Goal: Information Seeking & Learning: Find contact information

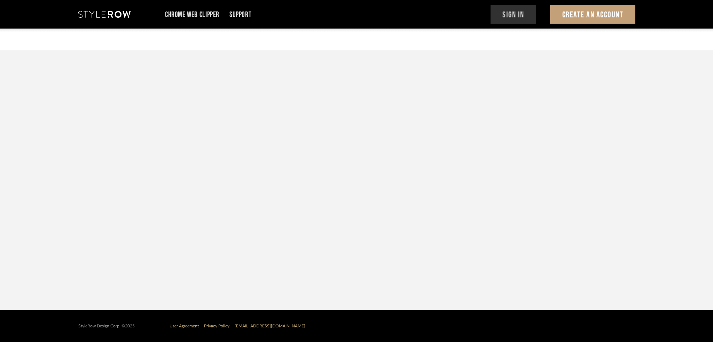
click at [516, 17] on button "Sign In" at bounding box center [513, 14] width 46 height 19
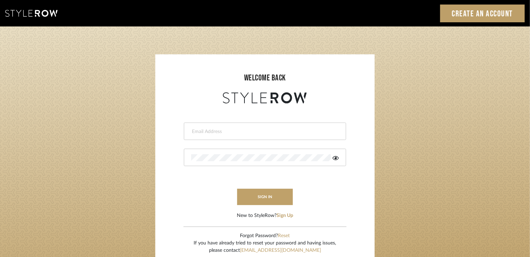
click at [223, 129] on input "email" at bounding box center [264, 131] width 146 height 7
click at [229, 132] on input "email" at bounding box center [264, 131] width 146 height 7
type input "stylerowprojects1@mancini-design.com"
click at [229, 152] on div at bounding box center [265, 157] width 162 height 17
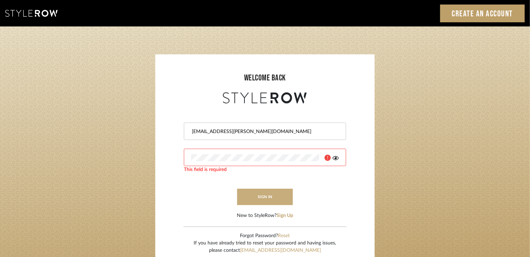
click at [255, 192] on button "sign in" at bounding box center [265, 197] width 56 height 16
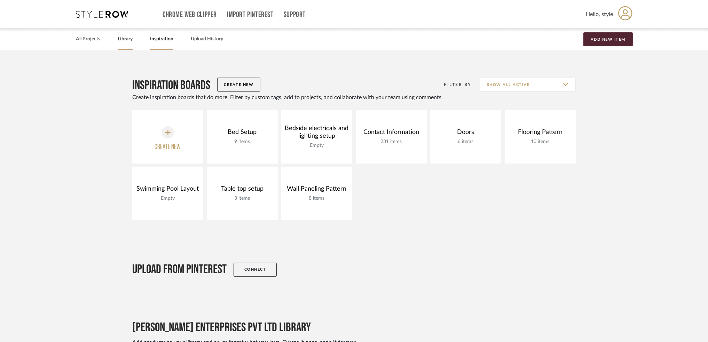
click at [127, 46] on div "Library" at bounding box center [125, 39] width 15 height 21
click at [133, 40] on div "All Projects Library Inspiration Upload History Add New Item" at bounding box center [353, 39] width 577 height 21
click at [120, 40] on link "Library" at bounding box center [125, 38] width 15 height 9
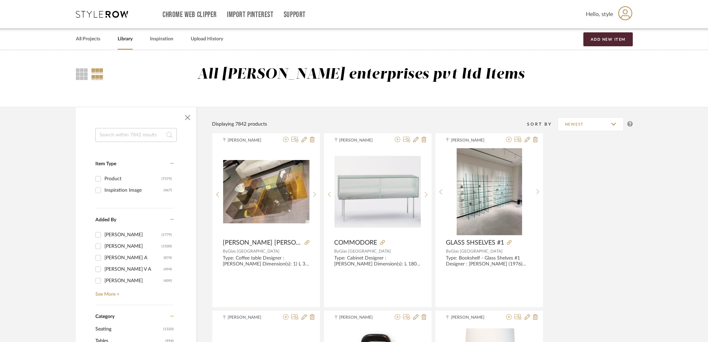
click at [143, 136] on input at bounding box center [135, 135] width 81 height 14
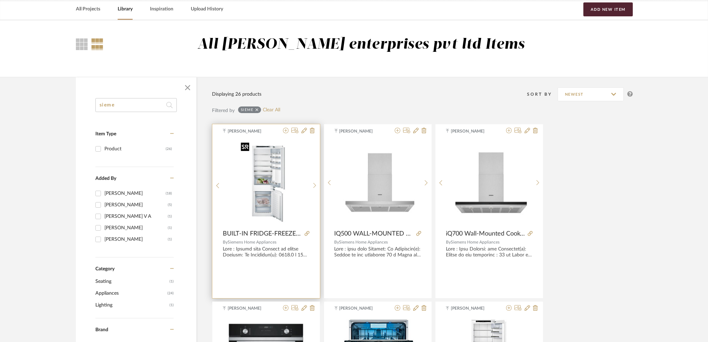
scroll to position [46, 0]
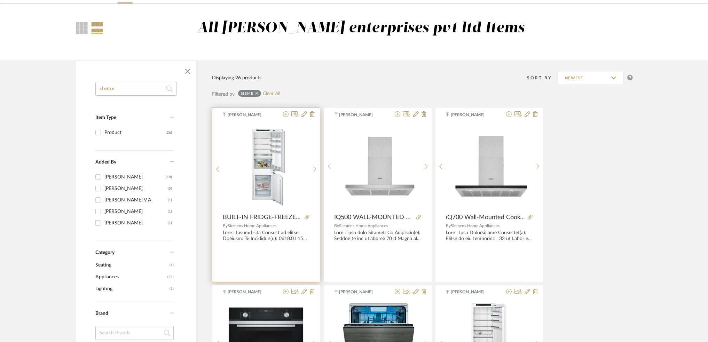
type input "sieme"
click at [303, 174] on div "0" at bounding box center [266, 166] width 86 height 87
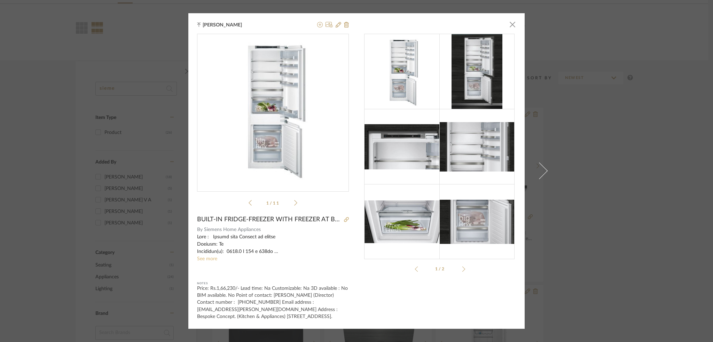
click at [209, 256] on link "See more" at bounding box center [207, 258] width 20 height 5
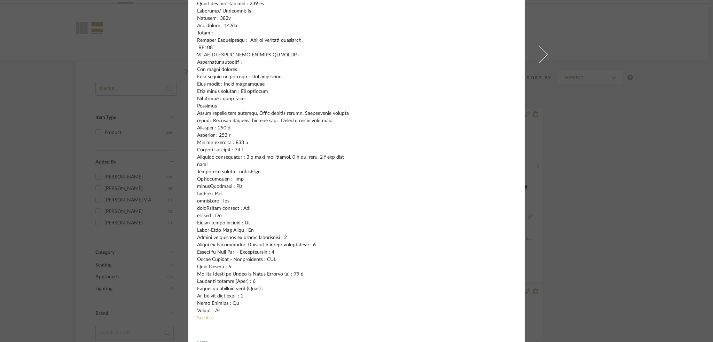
scroll to position [331, 0]
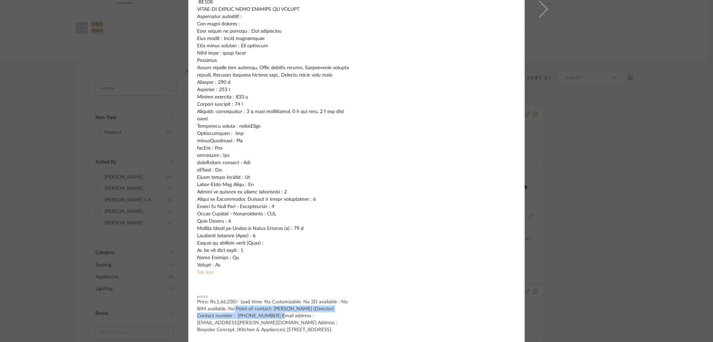
drag, startPoint x: 232, startPoint y: 302, endPoint x: 253, endPoint y: 308, distance: 21.9
click at [253, 308] on div "Price: Rs.1,66,230/- Lead time: Na Customizable: Na 3D available : No BIM avail…" at bounding box center [273, 316] width 152 height 35
copy div "Point of contact: Narendra Bokdia (Director) Contact number : +91-9841152000"
click at [43, 111] on div "Tehseen Mukadam × 1 / 11 BUILT-IN FRIDGE-FREEZER WITH FREEZER AT BOTTOM 177.2 x…" at bounding box center [356, 171] width 713 height 342
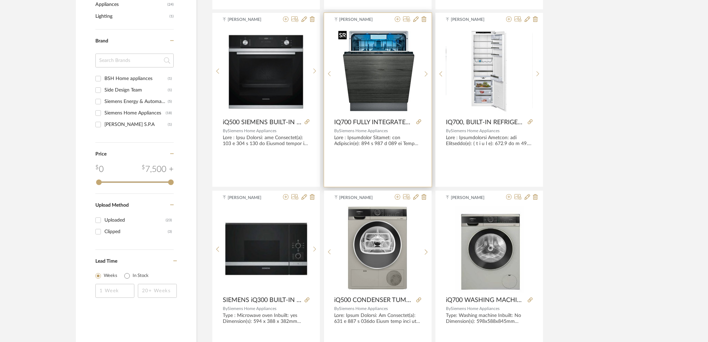
scroll to position [278, 0]
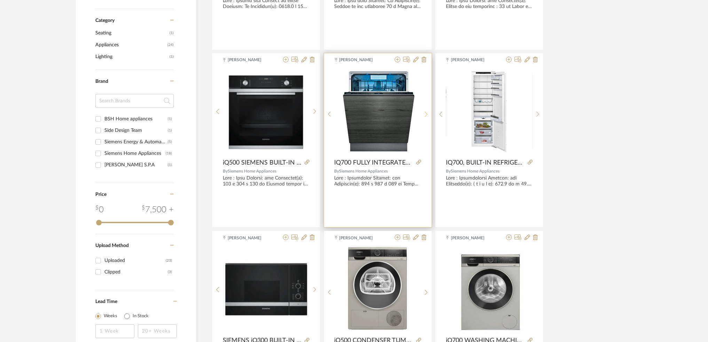
click at [422, 113] on sr-next-btn at bounding box center [426, 114] width 11 height 6
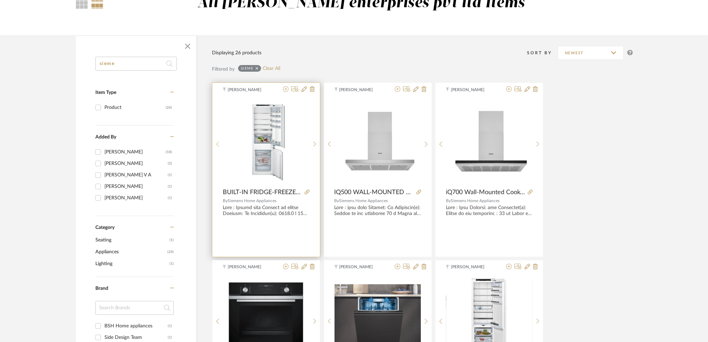
scroll to position [0, 0]
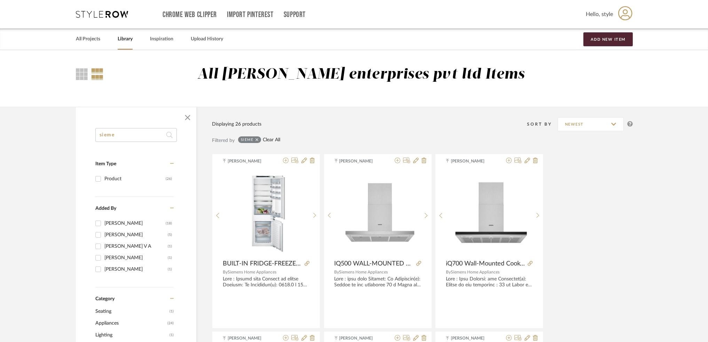
click at [268, 137] on link "Clear All" at bounding box center [271, 140] width 17 height 6
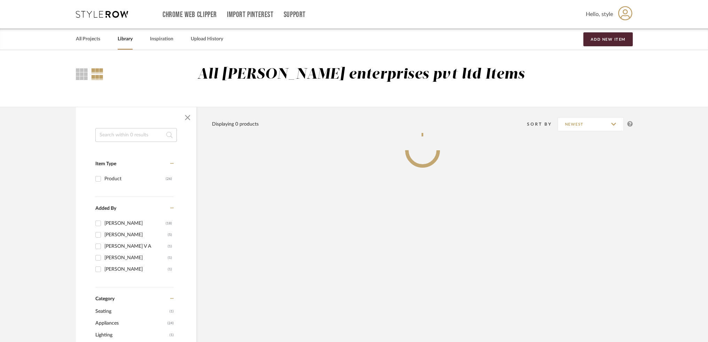
click at [125, 135] on input at bounding box center [135, 135] width 81 height 14
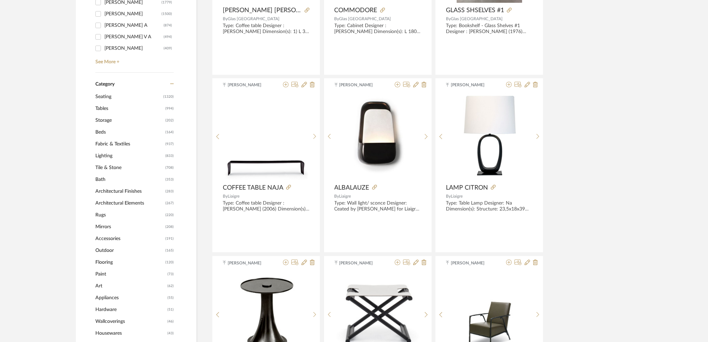
scroll to position [278, 0]
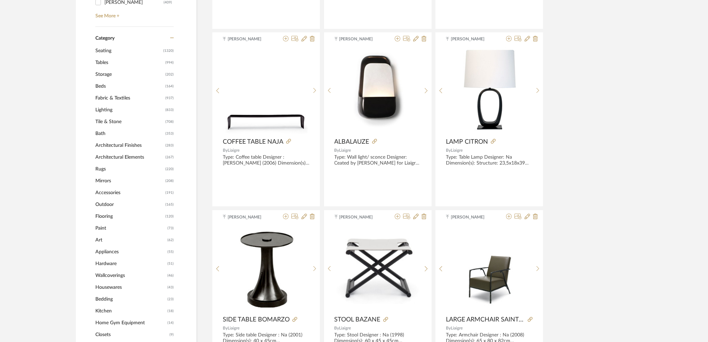
click at [115, 252] on span "Appliances" at bounding box center [130, 252] width 70 height 12
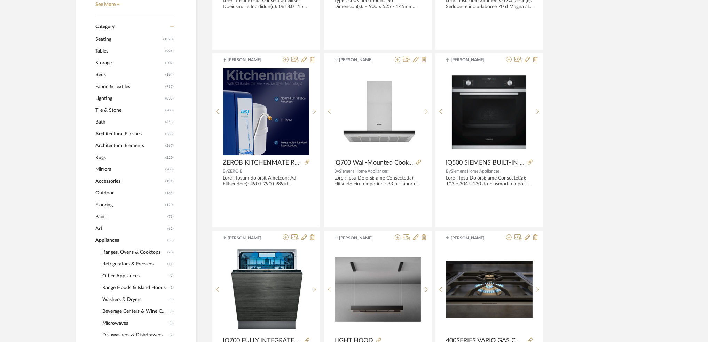
scroll to position [288, 0]
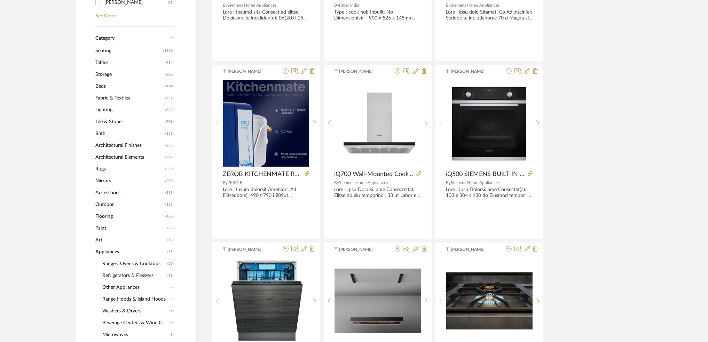
click at [132, 272] on span "Refrigerators & Freezers" at bounding box center [133, 276] width 63 height 12
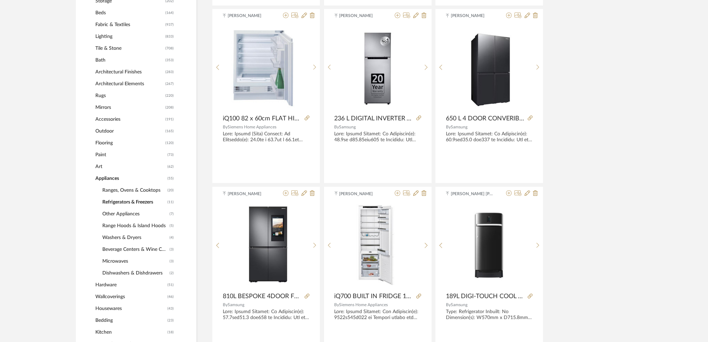
scroll to position [381, 0]
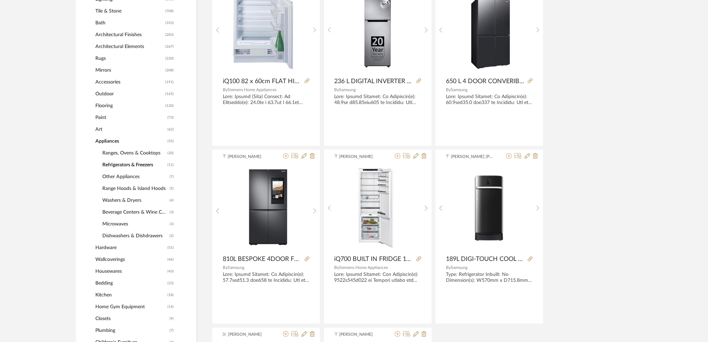
click at [144, 211] on span "Beverage Centers & Wine Cooler" at bounding box center [134, 212] width 65 height 12
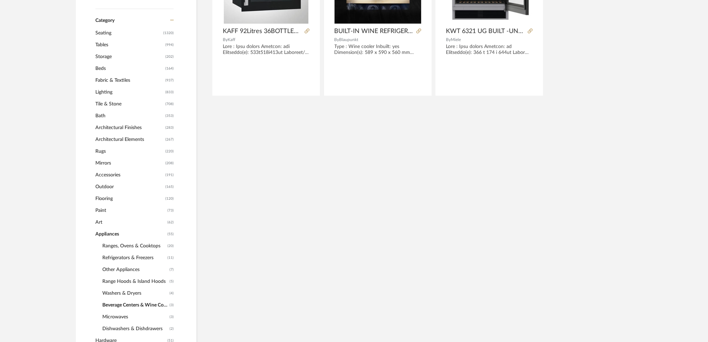
scroll to position [160, 0]
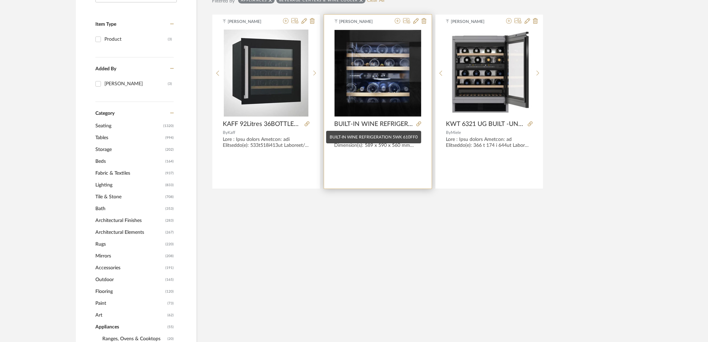
click at [360, 125] on span "BUILT-IN WINE REFRIGERATION 5WK 610FF0" at bounding box center [373, 124] width 79 height 8
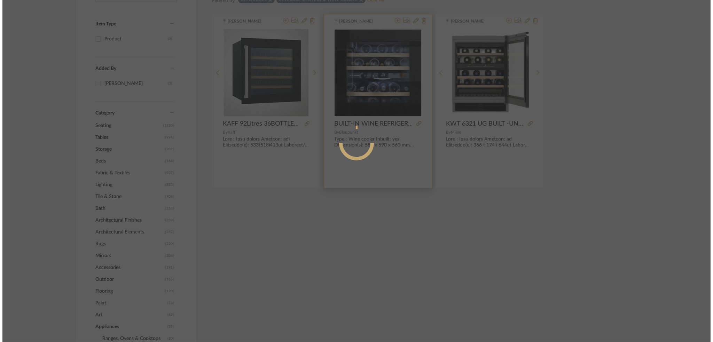
scroll to position [0, 0]
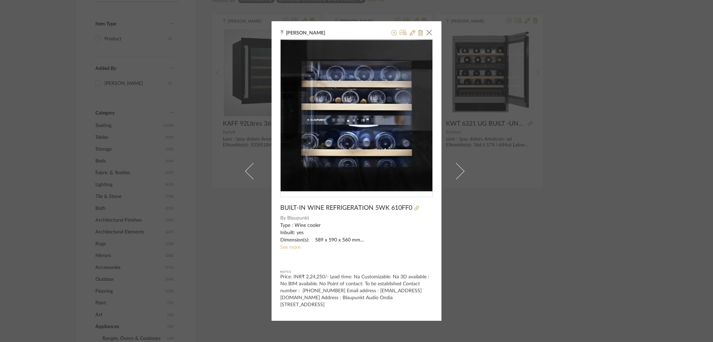
click at [289, 249] on link "See more" at bounding box center [290, 247] width 20 height 5
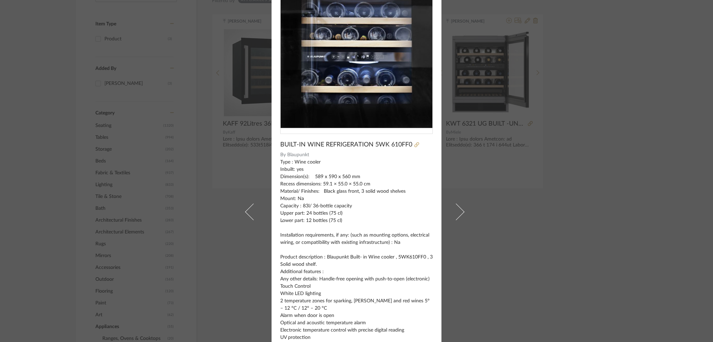
scroll to position [26, 0]
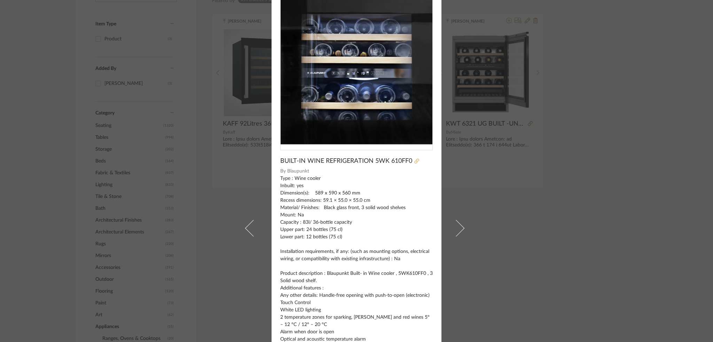
click at [415, 159] on icon at bounding box center [416, 161] width 5 height 5
click at [574, 66] on div "Tehseen Mukadam × BUILT-IN WINE REFRIGERATION 5WK 610FF0 By Blaupunkt See less …" at bounding box center [356, 171] width 713 height 342
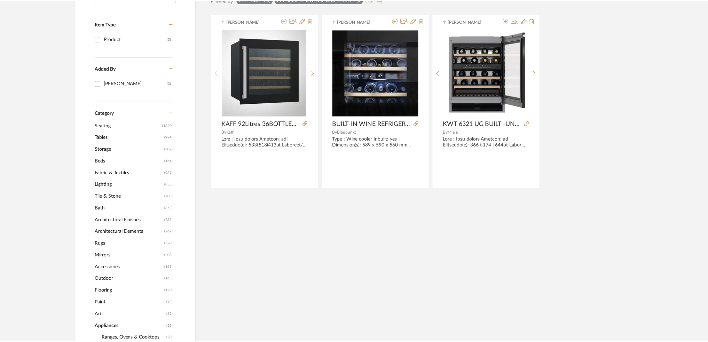
scroll to position [160, 0]
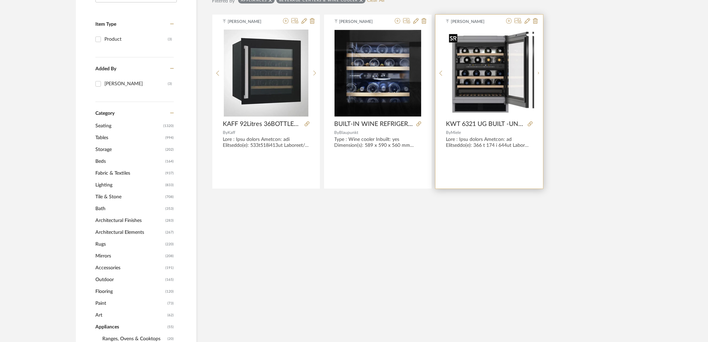
click at [493, 101] on img "0" at bounding box center [494, 73] width 87 height 85
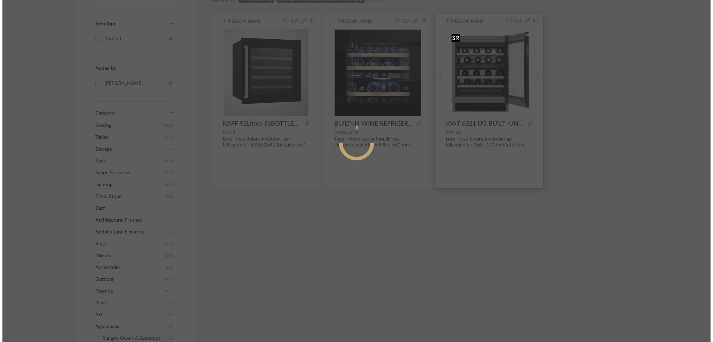
scroll to position [0, 0]
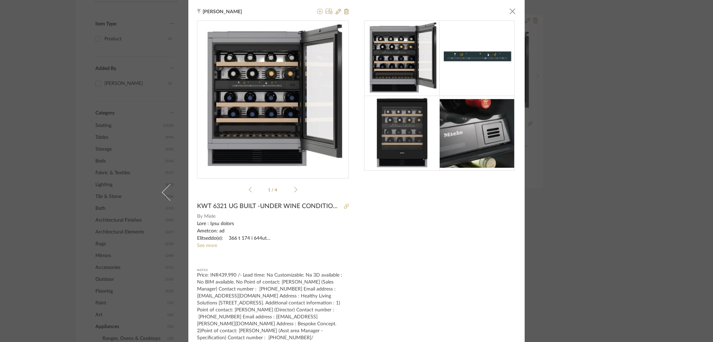
click at [344, 207] on icon at bounding box center [346, 206] width 5 height 5
click at [511, 13] on span "button" at bounding box center [512, 11] width 14 height 14
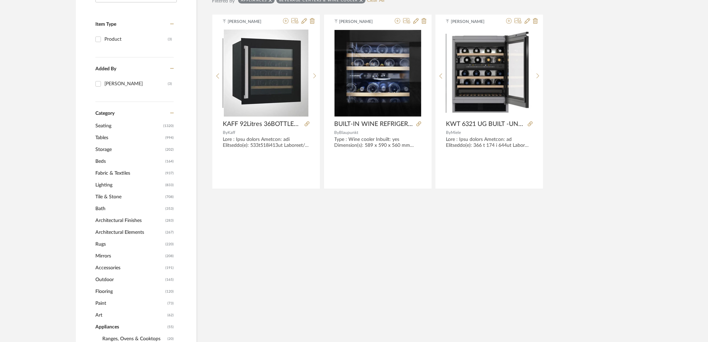
scroll to position [114, 0]
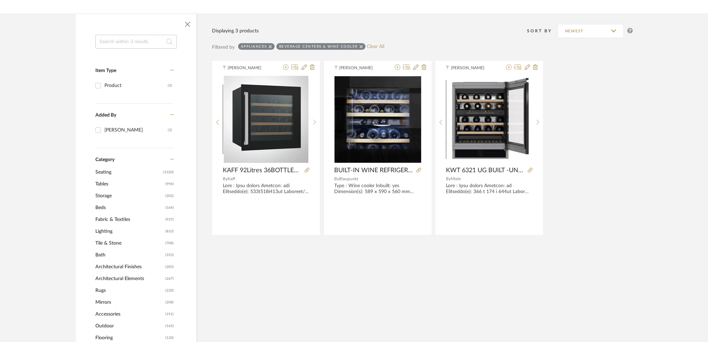
click at [376, 43] on div "Appliances Beverage Centers & Wine Cooler Clear All" at bounding box center [311, 47] width 146 height 8
click at [377, 46] on link "Clear All" at bounding box center [375, 47] width 17 height 6
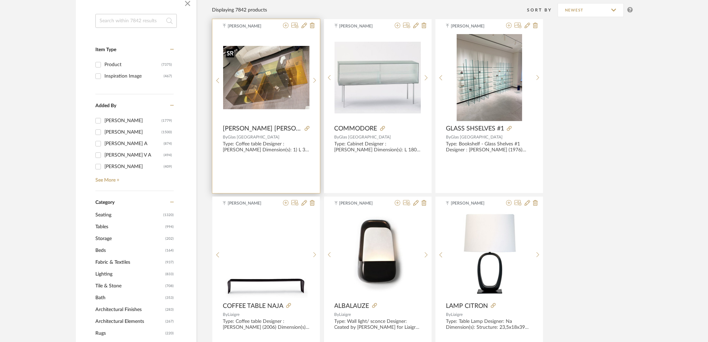
click at [242, 84] on img "0" at bounding box center [266, 78] width 86 height 64
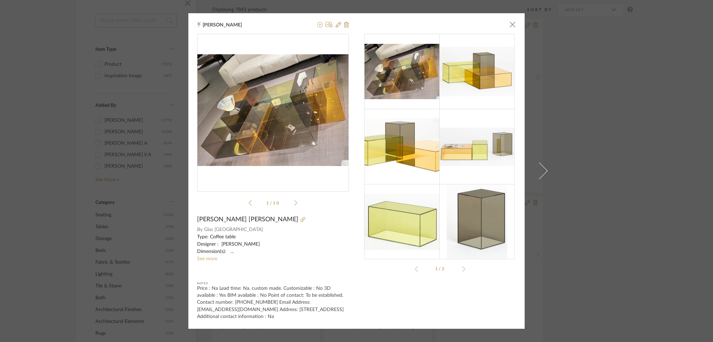
click at [294, 201] on icon at bounding box center [295, 203] width 3 height 6
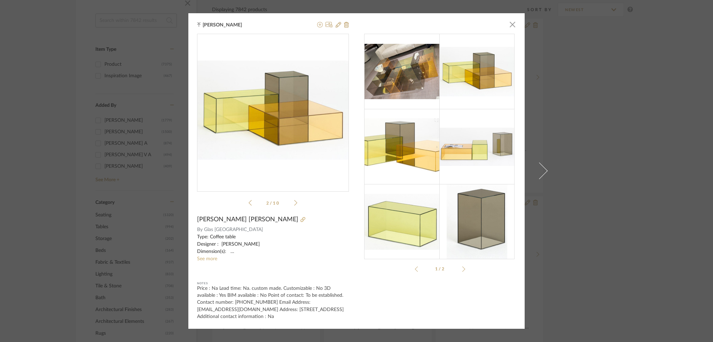
click at [244, 204] on div "1.pdf 1.pdf 2 / 10" at bounding box center [273, 121] width 152 height 175
click at [248, 204] on icon at bounding box center [249, 203] width 3 height 6
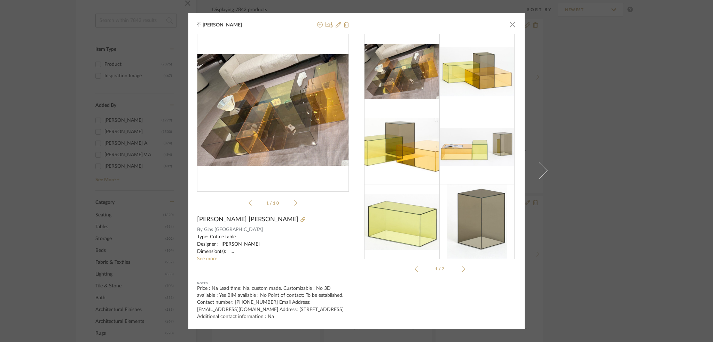
click at [294, 204] on icon at bounding box center [295, 203] width 3 height 6
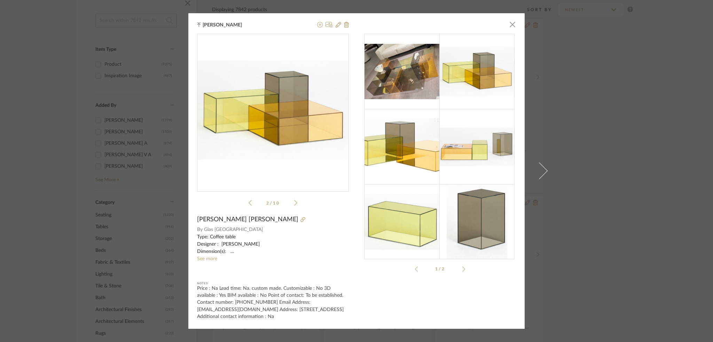
click at [294, 204] on icon at bounding box center [295, 203] width 3 height 6
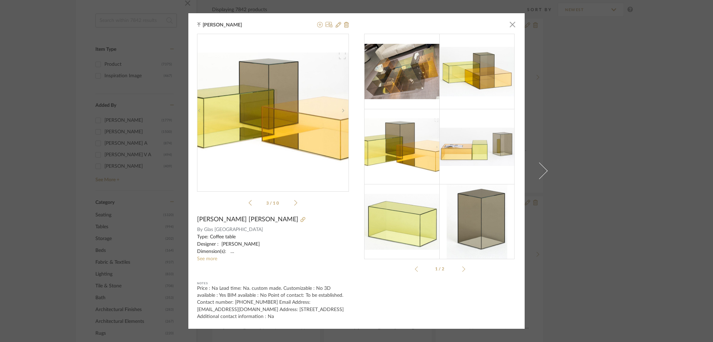
click at [294, 204] on icon at bounding box center [295, 203] width 3 height 6
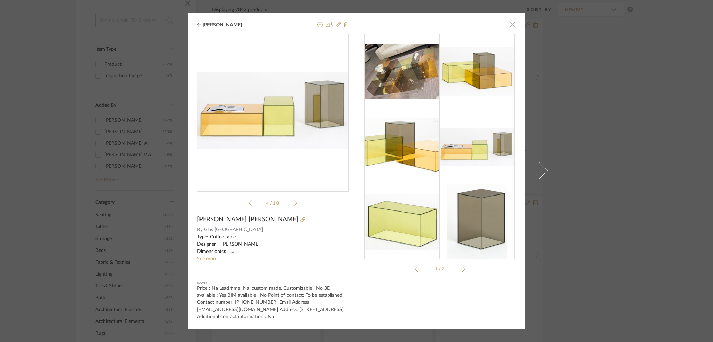
click at [509, 25] on span "button" at bounding box center [512, 24] width 14 height 14
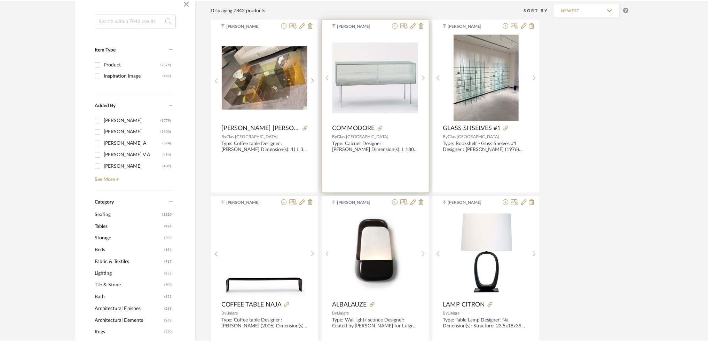
scroll to position [114, 0]
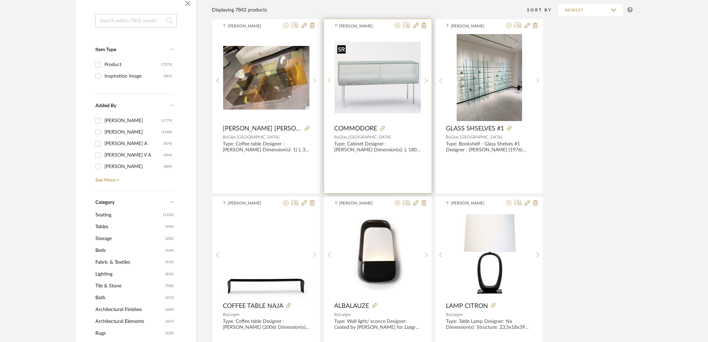
click at [335, 85] on img "0" at bounding box center [377, 77] width 86 height 71
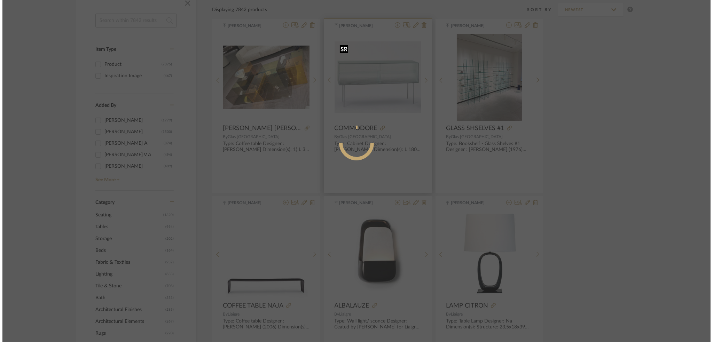
scroll to position [0, 0]
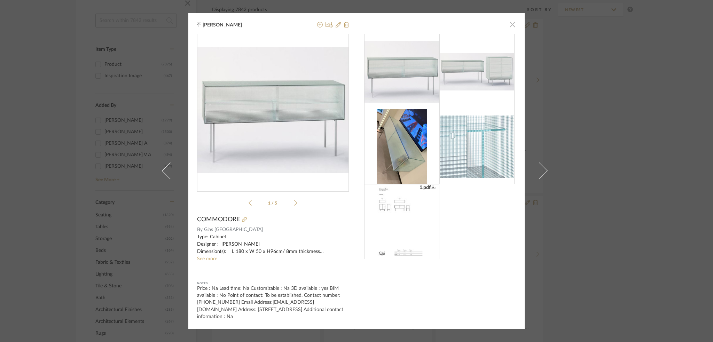
click at [505, 25] on span "button" at bounding box center [512, 24] width 14 height 14
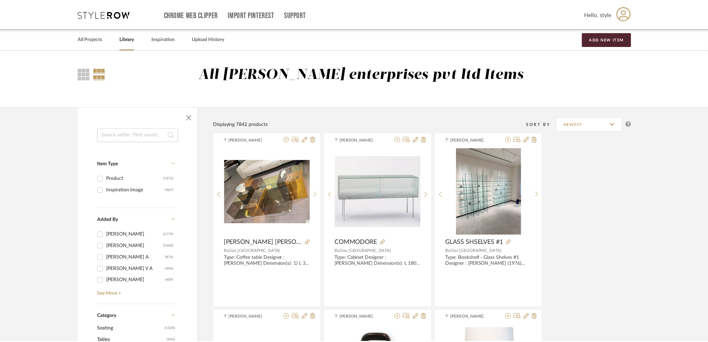
scroll to position [114, 0]
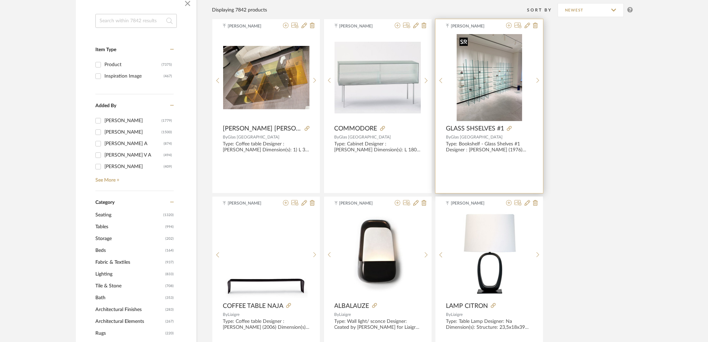
click at [501, 83] on img "0" at bounding box center [489, 77] width 65 height 87
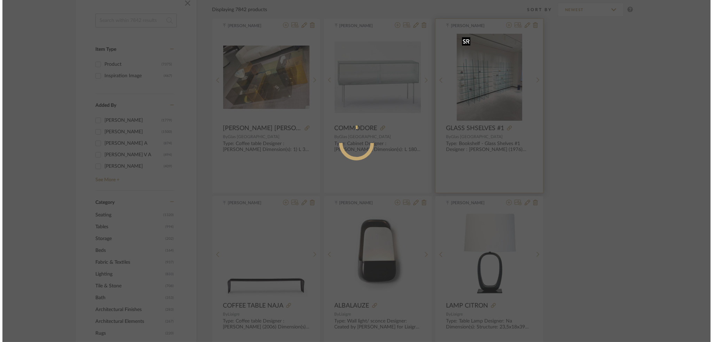
scroll to position [0, 0]
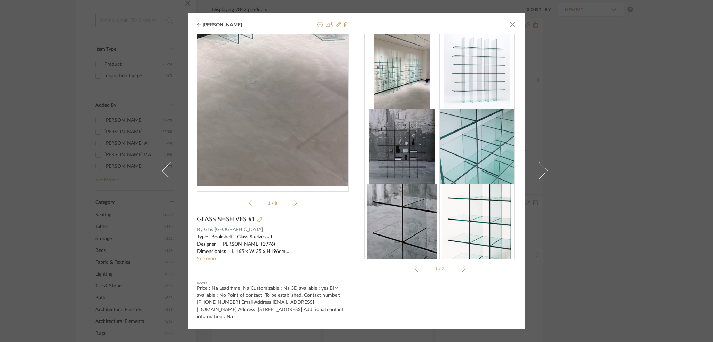
click at [301, 166] on img "0" at bounding box center [273, 110] width 114 height 152
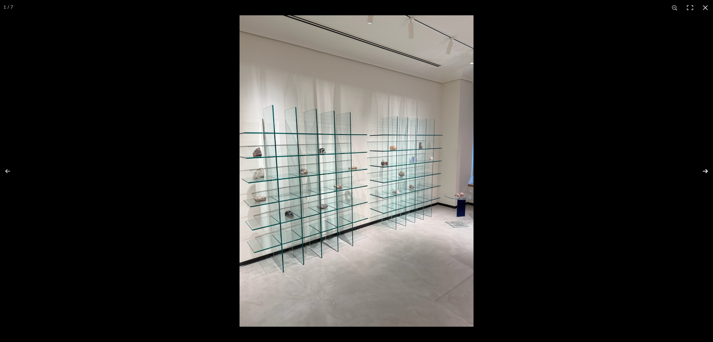
click at [712, 170] on button at bounding box center [700, 171] width 24 height 35
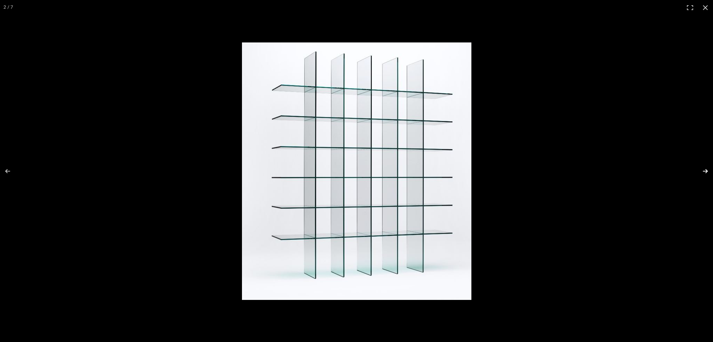
click at [706, 170] on button at bounding box center [700, 171] width 24 height 35
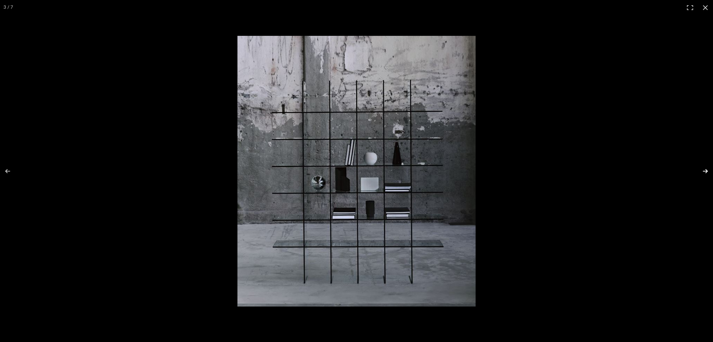
click at [712, 166] on button at bounding box center [700, 171] width 24 height 35
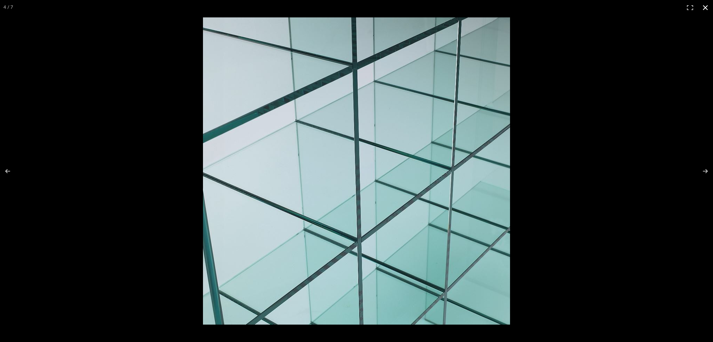
click at [626, 146] on div at bounding box center [554, 186] width 703 height 338
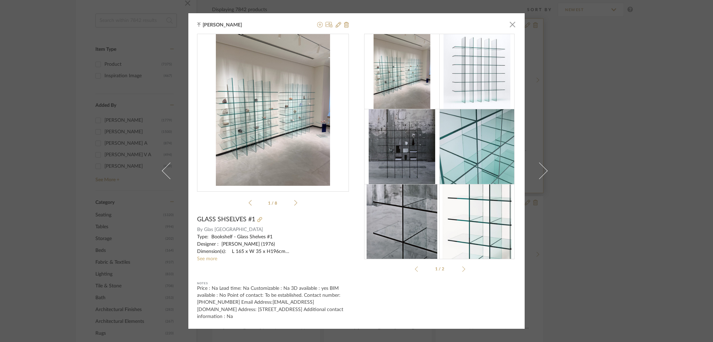
click at [510, 21] on span "button" at bounding box center [512, 24] width 14 height 14
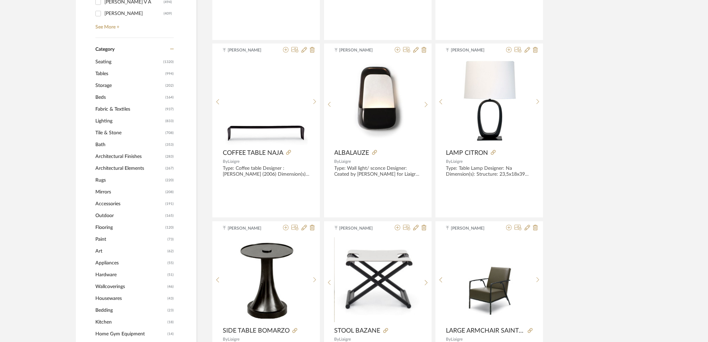
scroll to position [207, 0]
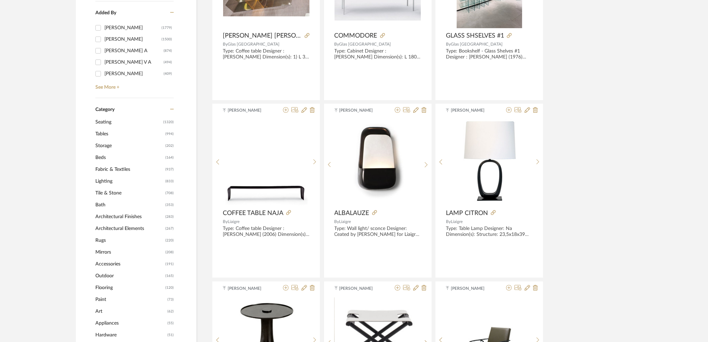
click at [115, 183] on span "Lighting" at bounding box center [129, 181] width 68 height 12
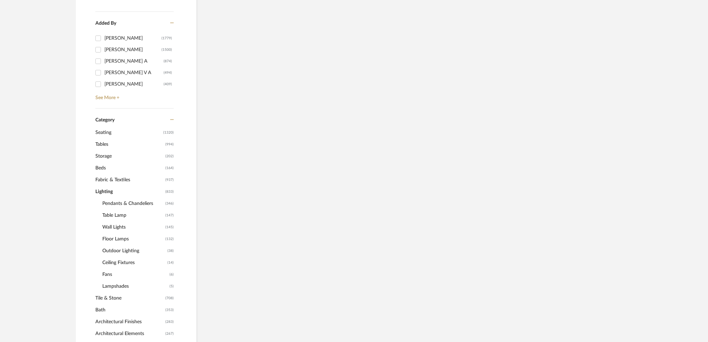
scroll to position [217, 0]
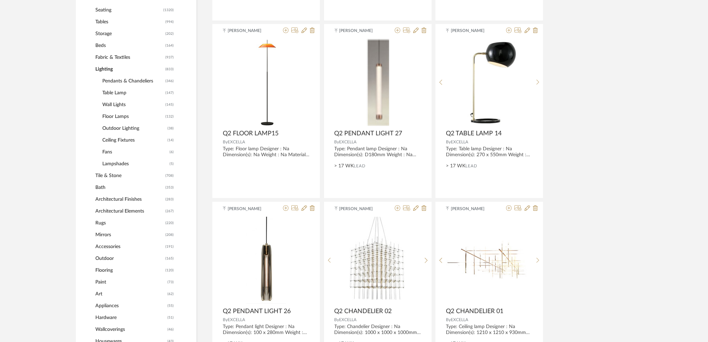
scroll to position [325, 0]
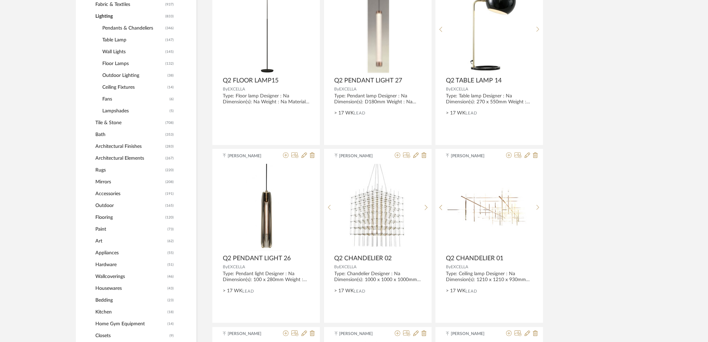
click at [102, 251] on span "Appliances" at bounding box center [130, 253] width 70 height 12
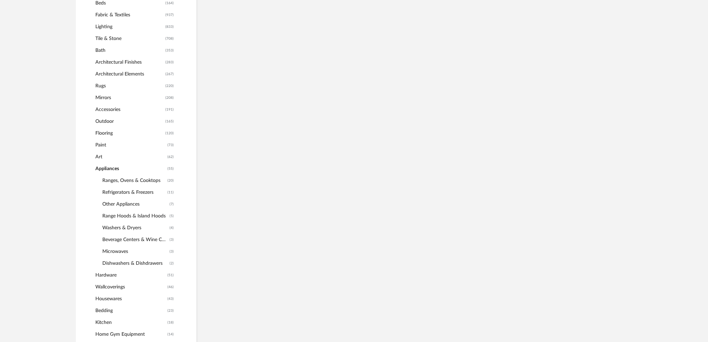
scroll to position [381, 0]
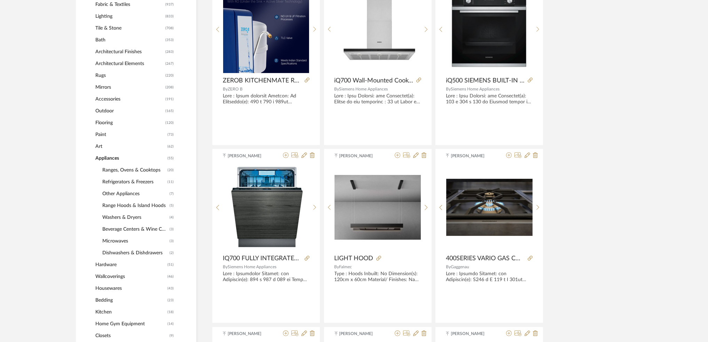
click at [132, 194] on span "Other Appliances" at bounding box center [134, 194] width 65 height 12
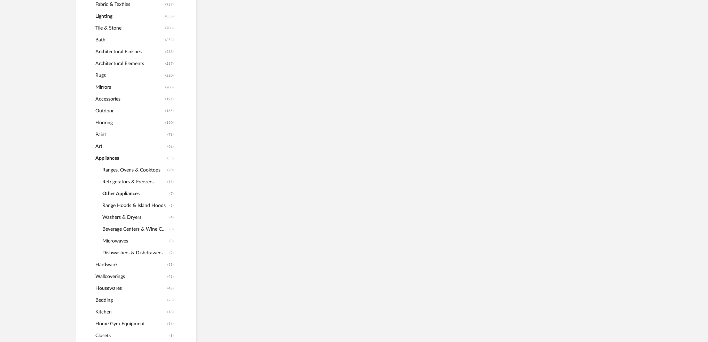
scroll to position [375, 0]
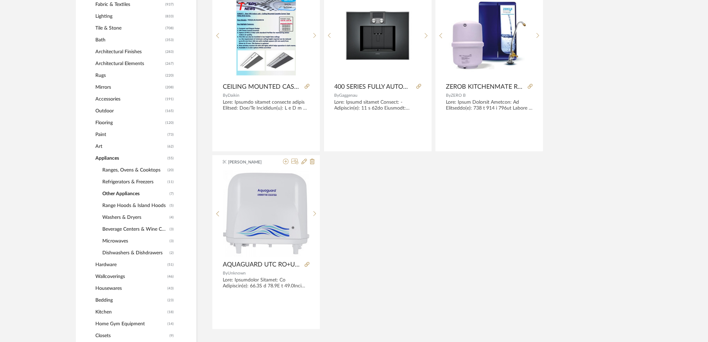
click at [134, 232] on span "Beverage Centers & Wine Cooler" at bounding box center [134, 229] width 65 height 12
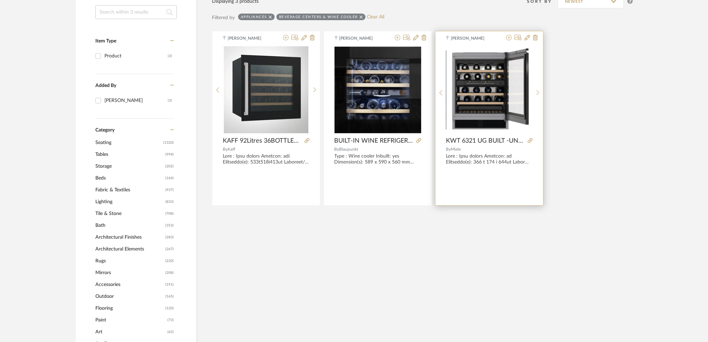
scroll to position [97, 0]
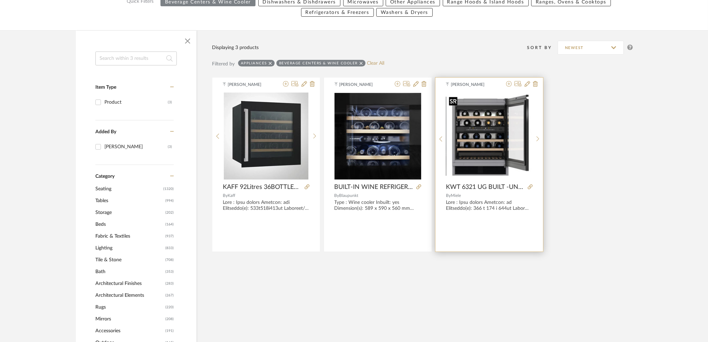
click at [517, 149] on img "0" at bounding box center [489, 136] width 86 height 85
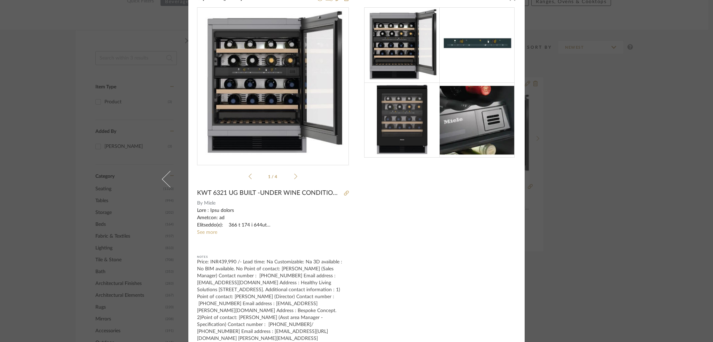
scroll to position [35, 0]
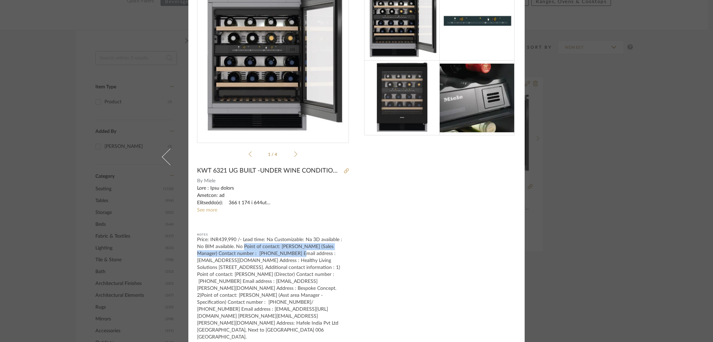
drag, startPoint x: 234, startPoint y: 245, endPoint x: 274, endPoint y: 253, distance: 40.8
click at [274, 253] on div "Price: INR439,990 /- Lead time: Na Customizable: Na 3D available : No BIM avail…" at bounding box center [273, 288] width 152 height 104
copy div "Point of contact: S Vijaya kumar (Sales Manager) Contact number : +91-92810-001…"
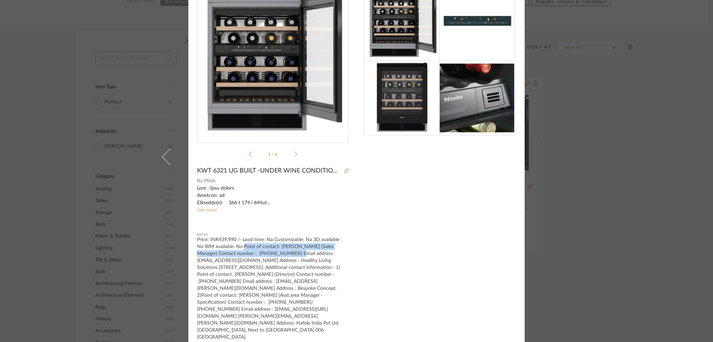
click at [581, 44] on div "Tehseen Mukadam × 1 / 4 KWT 6321 UG BUILT -UNDER WINE CONDITIONING UNIT ACTIVE …" at bounding box center [356, 171] width 713 height 342
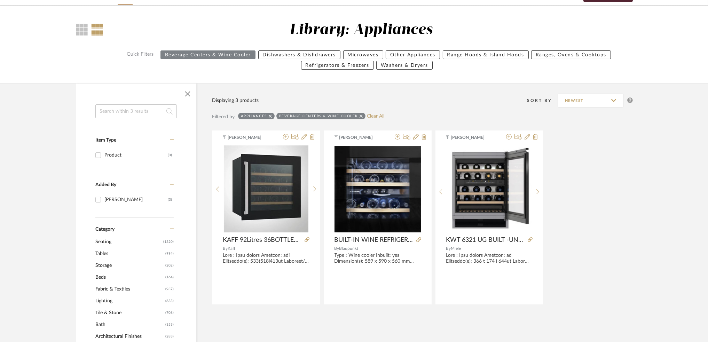
scroll to position [0, 0]
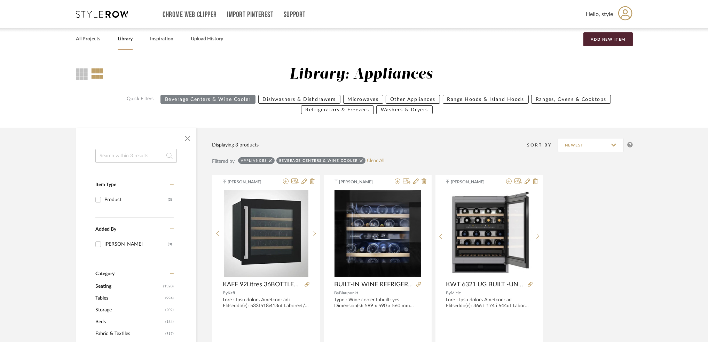
click at [617, 15] on div "Hello, style" at bounding box center [609, 14] width 47 height 22
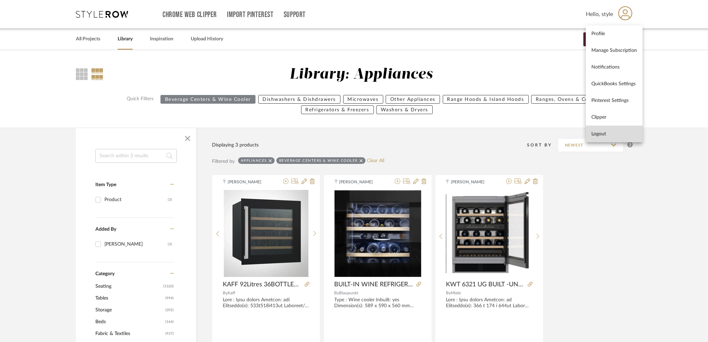
click at [617, 127] on button "Logout" at bounding box center [614, 134] width 57 height 17
